Goal: Use online tool/utility: Utilize a website feature to perform a specific function

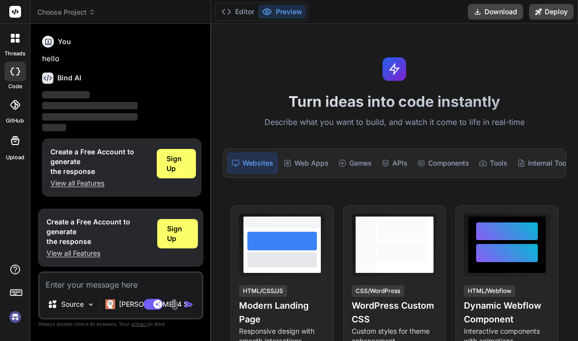
click at [9, 319] on img at bounding box center [15, 317] width 17 height 17
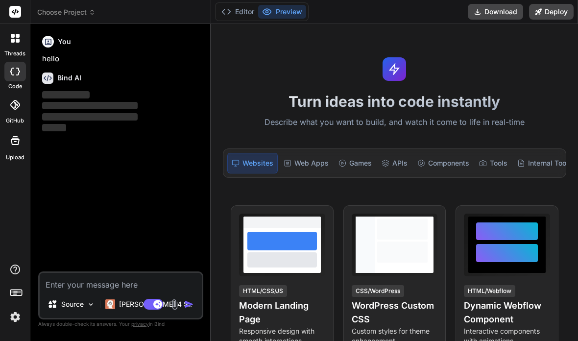
click at [67, 12] on span "Choose Project" at bounding box center [66, 12] width 58 height 10
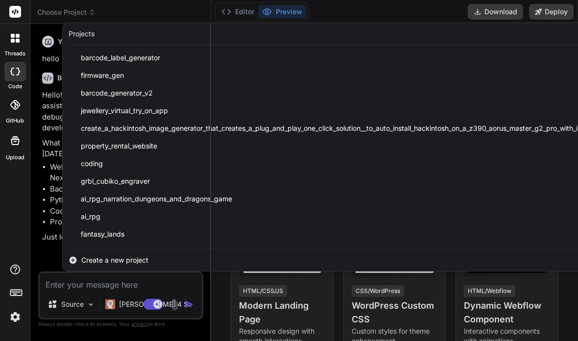
click at [45, 129] on div at bounding box center [289, 170] width 578 height 341
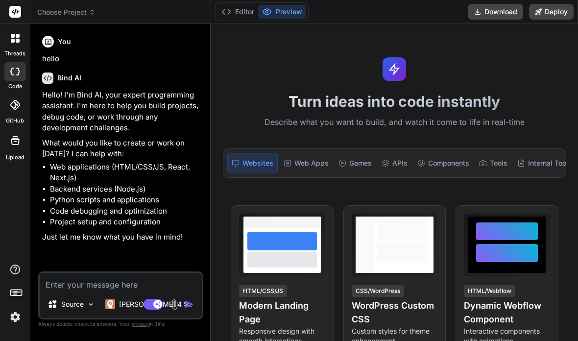
scroll to position [39, 0]
click at [16, 323] on img at bounding box center [15, 317] width 17 height 17
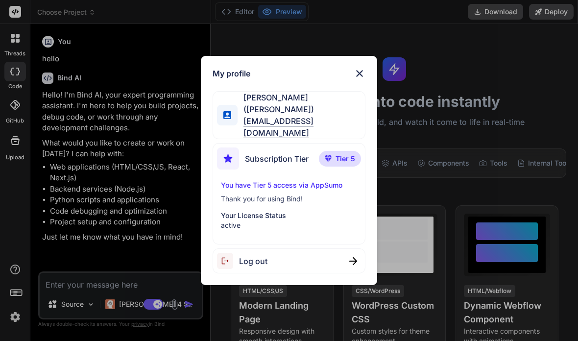
click at [131, 218] on div "My profile [PERSON_NAME] ([PERSON_NAME]) [EMAIL_ADDRESS][DOMAIN_NAME] Subscript…" at bounding box center [289, 170] width 578 height 341
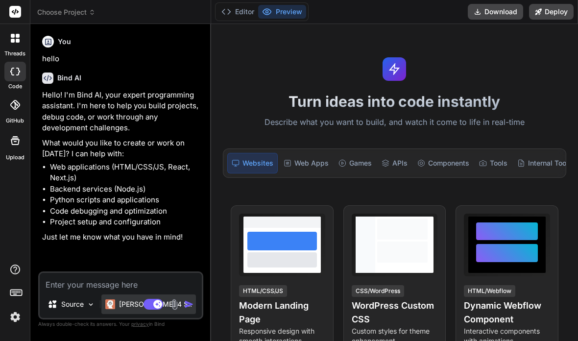
click at [125, 306] on p "[PERSON_NAME] 4 S.." at bounding box center [155, 304] width 73 height 10
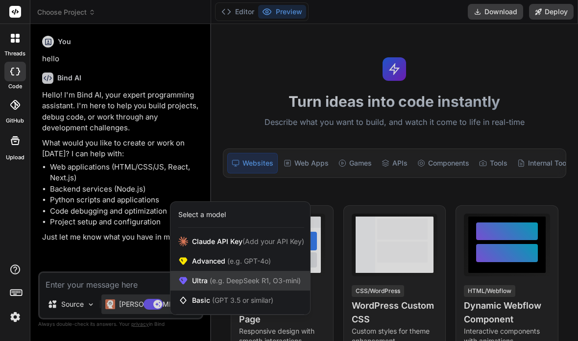
click at [237, 280] on span "(e.g. DeepSeek R1, O3-mini)" at bounding box center [254, 280] width 93 height 8
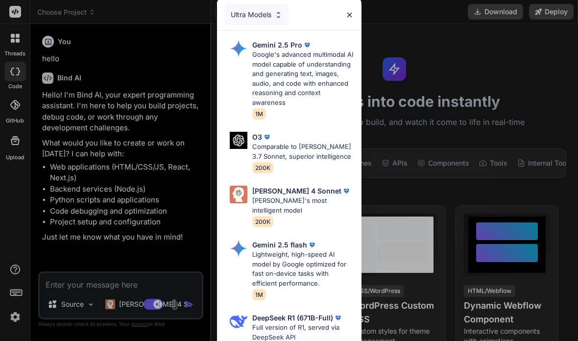
click at [313, 66] on p "Google's advanced multimodal AI model capable of understanding and generating t…" at bounding box center [302, 78] width 101 height 57
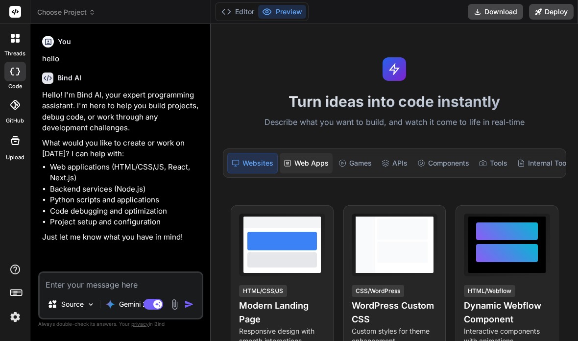
click at [311, 153] on div "Web Apps" at bounding box center [306, 163] width 53 height 21
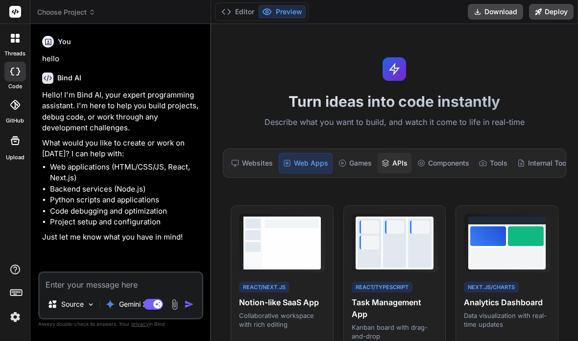
click at [401, 153] on div "APIs" at bounding box center [395, 163] width 34 height 21
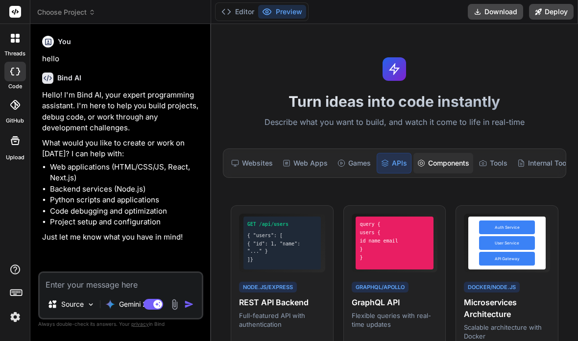
click at [436, 153] on div "Components" at bounding box center [444, 163] width 60 height 21
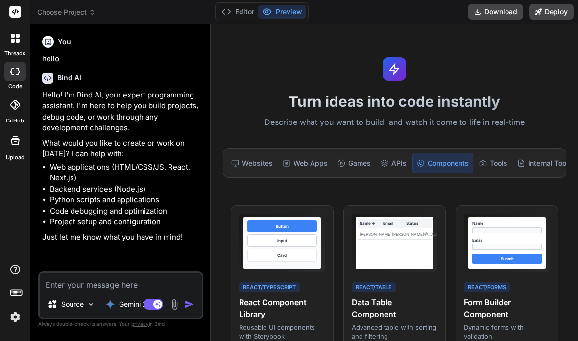
click at [448, 105] on div "Turn ideas into code instantly Describe what you want to build, and watch it co…" at bounding box center [394, 182] width 367 height 317
click at [505, 148] on div "Websites Web Apps Games APIs Components Tools Internal Tools" at bounding box center [394, 162] width 343 height 29
click at [505, 153] on div "Tools" at bounding box center [493, 163] width 36 height 21
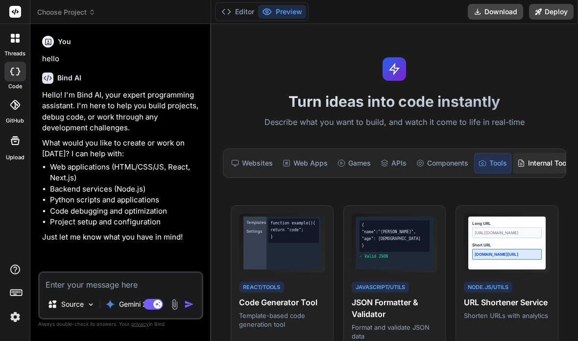
click at [540, 153] on div "Internal Tools" at bounding box center [544, 163] width 63 height 21
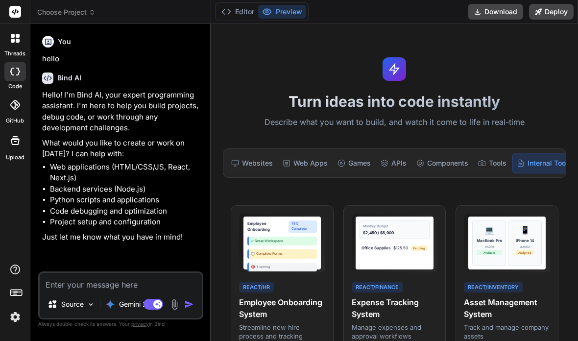
click at [18, 94] on div at bounding box center [15, 105] width 22 height 22
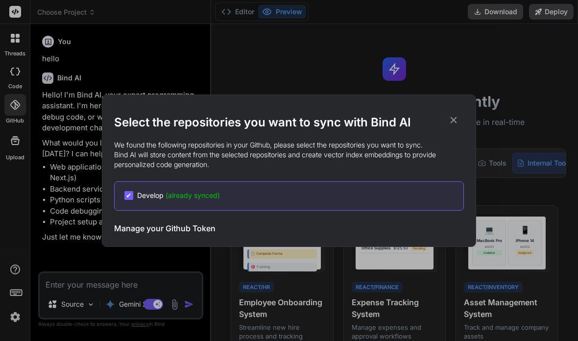
click at [227, 72] on div "Select the repositories you want to sync with Bind AI We found the following re…" at bounding box center [289, 170] width 578 height 341
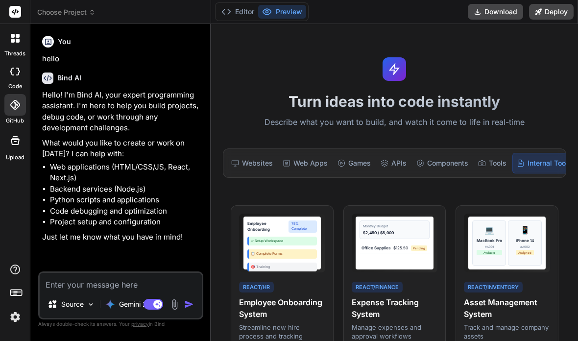
click at [20, 62] on div at bounding box center [15, 72] width 22 height 20
drag, startPoint x: 11, startPoint y: 46, endPoint x: 17, endPoint y: 45, distance: 5.6
click at [15, 46] on div at bounding box center [15, 38] width 21 height 21
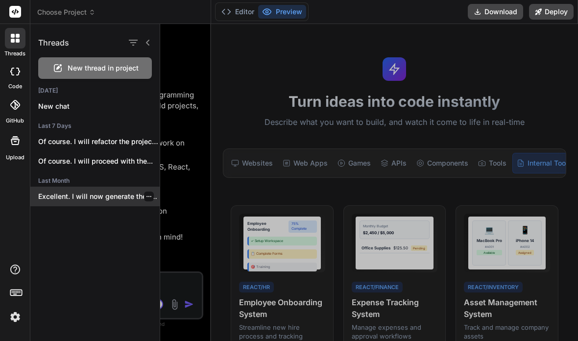
click at [70, 196] on p "Excellent. I will now generate the foundational..." at bounding box center [99, 197] width 122 height 10
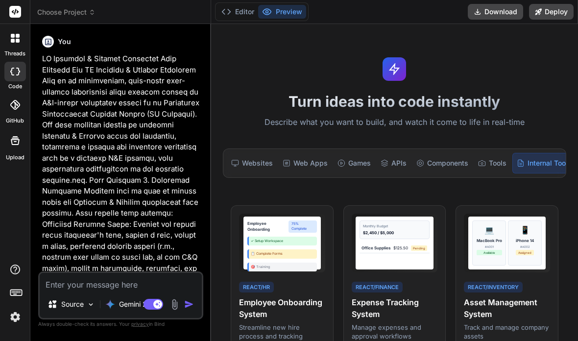
scroll to position [16, 0]
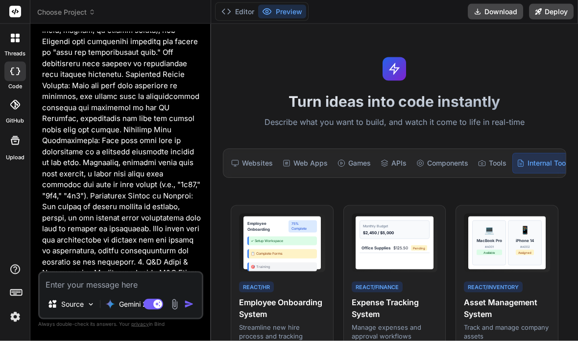
type textarea "x"
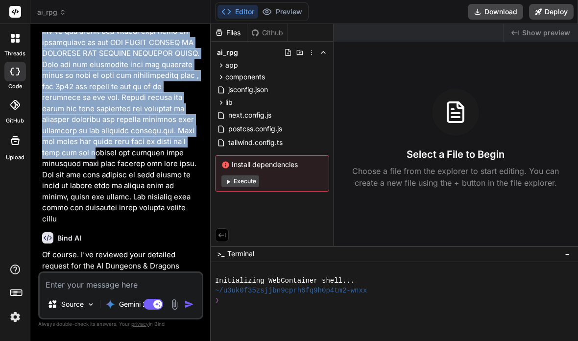
scroll to position [1570, 0]
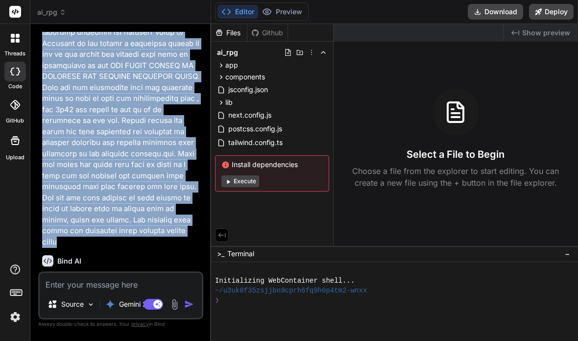
drag, startPoint x: 42, startPoint y: 19, endPoint x: 139, endPoint y: 129, distance: 146.5
copy p "AI Dungeons & Dragons Adventure Game Overview The AI Dungeons & Dragons Adventu…"
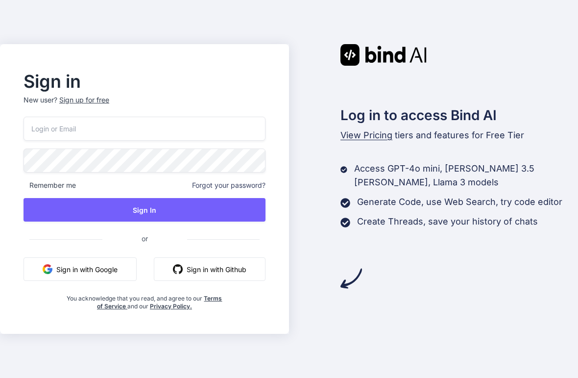
click at [148, 157] on div "Remember me Forgot your password? Sign In or Sign in with Google Sign in with G…" at bounding box center [145, 214] width 242 height 194
click at [161, 141] on input "email" at bounding box center [145, 129] width 242 height 24
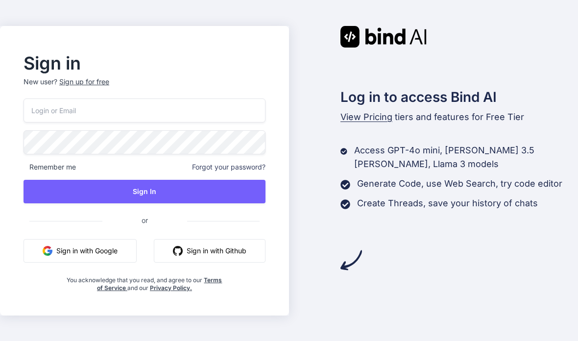
click at [98, 263] on button "Sign in with Google" at bounding box center [80, 251] width 113 height 24
